Goal: Find specific page/section: Find specific page/section

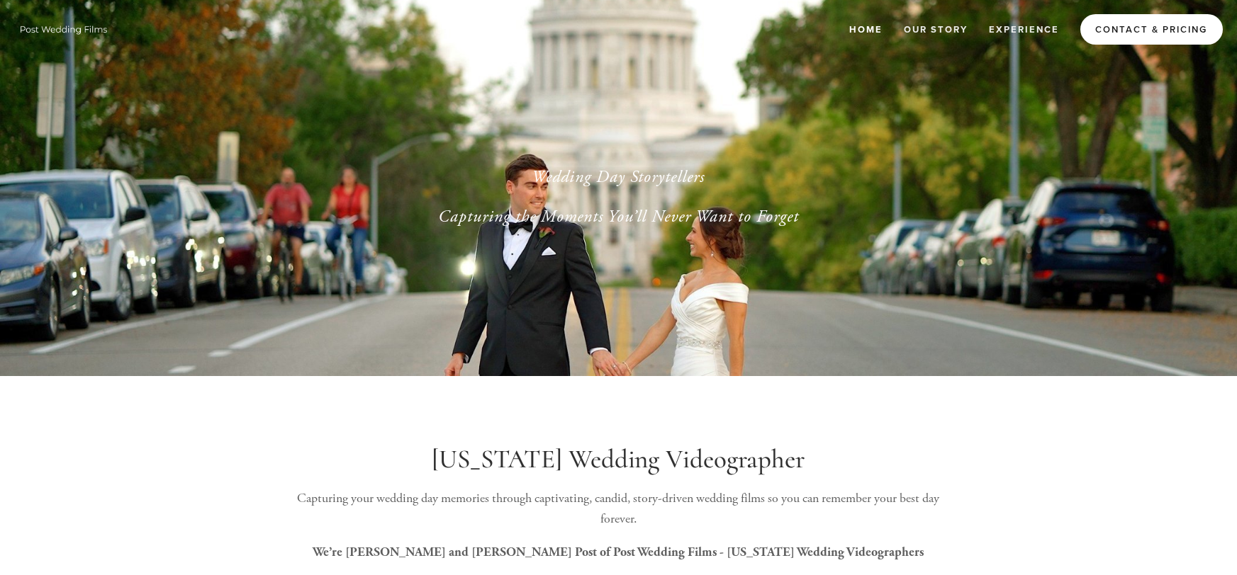
click at [1120, 40] on link "Contact & Pricing" at bounding box center [1151, 29] width 142 height 30
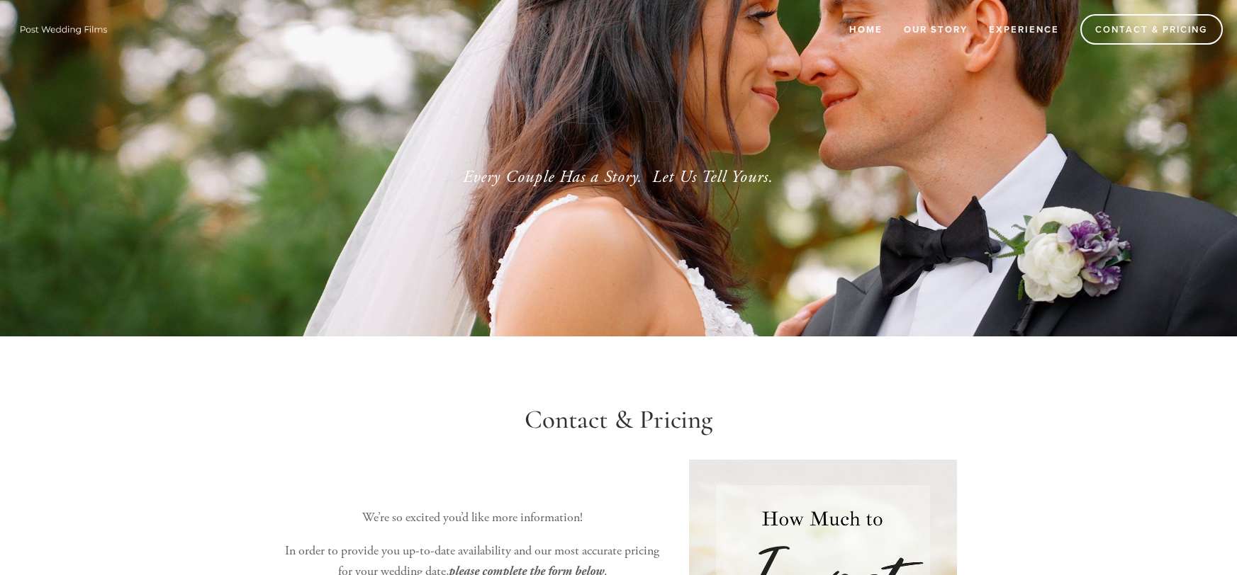
click at [867, 30] on link "Home" at bounding box center [866, 29] width 52 height 23
